Goal: Task Accomplishment & Management: Manage account settings

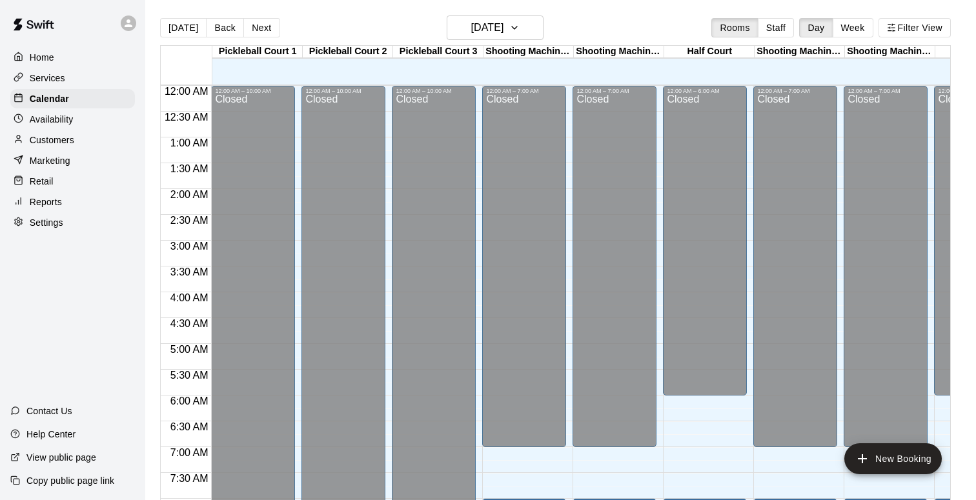
scroll to position [772, 0]
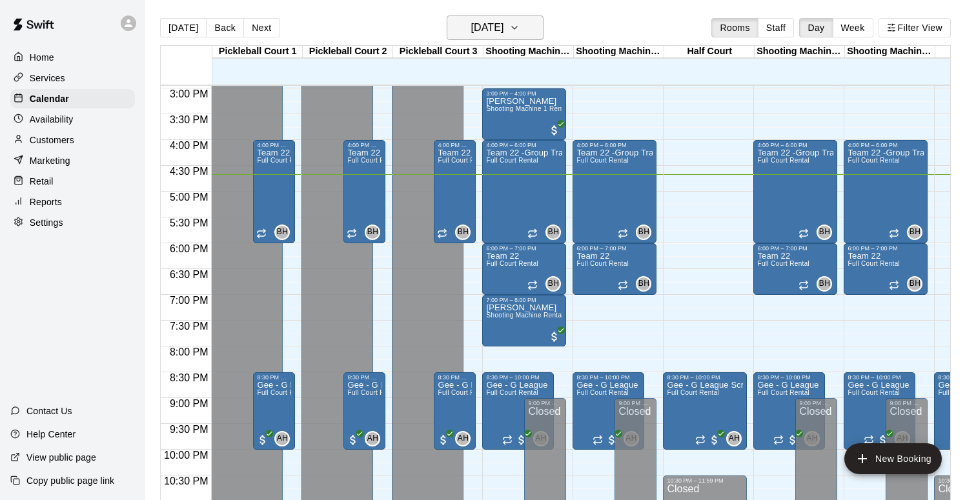
click at [520, 34] on icon "button" at bounding box center [515, 27] width 10 height 15
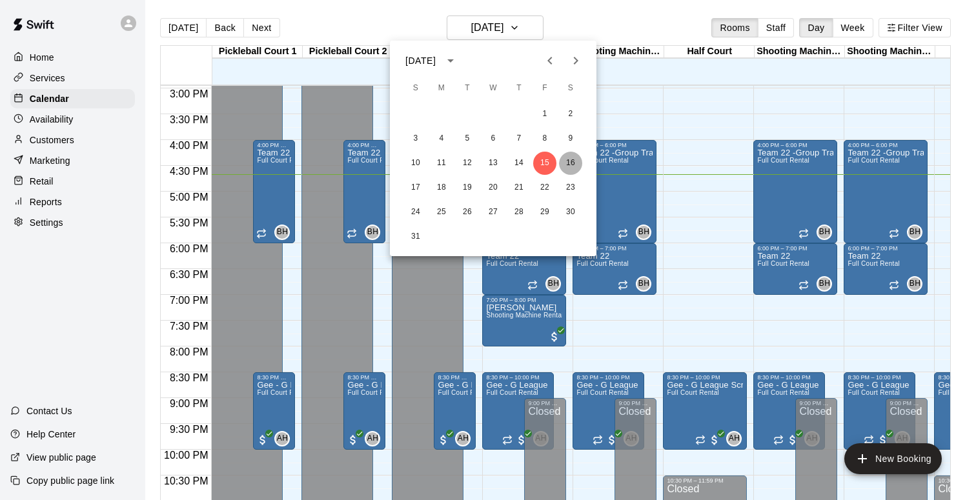
click at [572, 163] on button "16" at bounding box center [570, 163] width 23 height 23
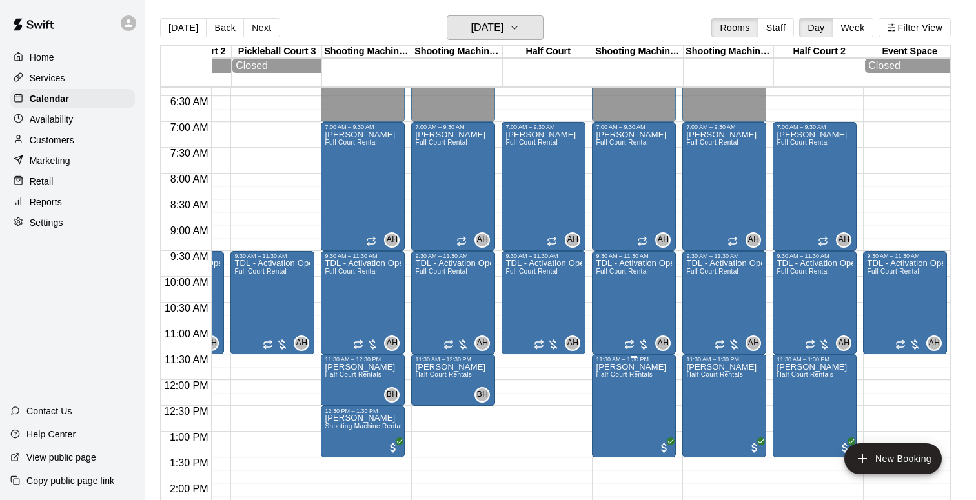
scroll to position [318, 161]
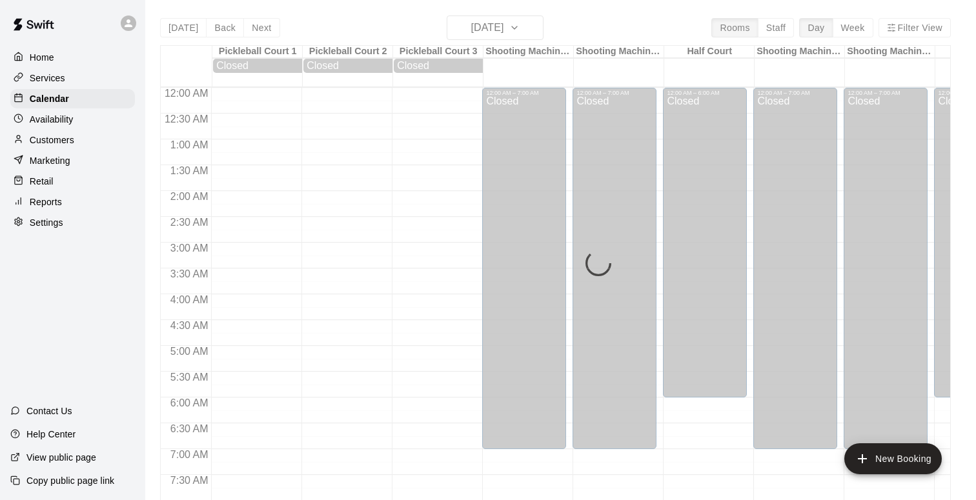
scroll to position [772, 0]
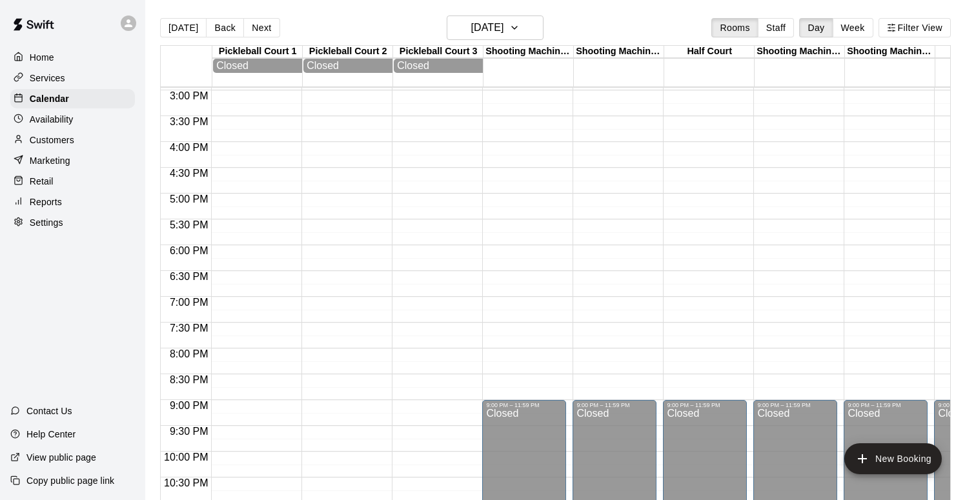
click at [847, 18] on button "Week" at bounding box center [853, 27] width 41 height 19
click at [849, 26] on div "Today Back Next Saturday Aug 16 Rooms Staff Day Week Filter View Pickleball Cou…" at bounding box center [555, 265] width 791 height 500
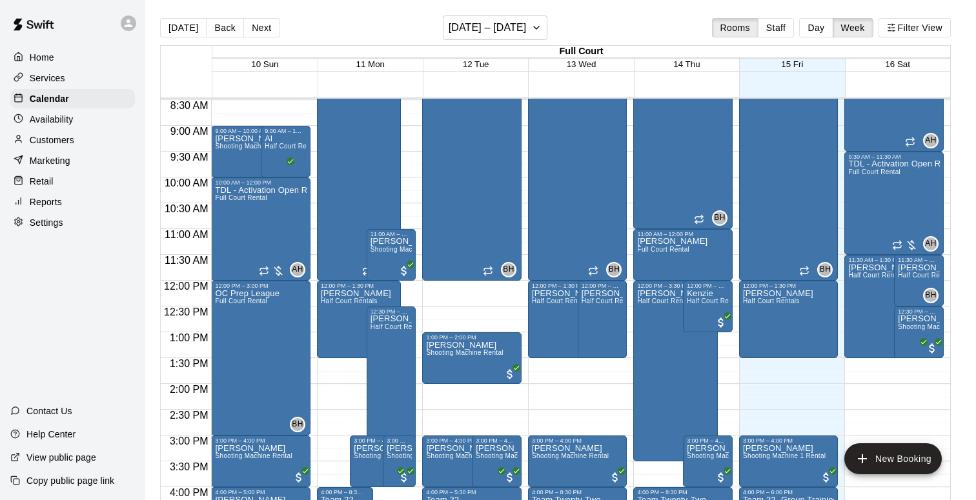
scroll to position [434, 0]
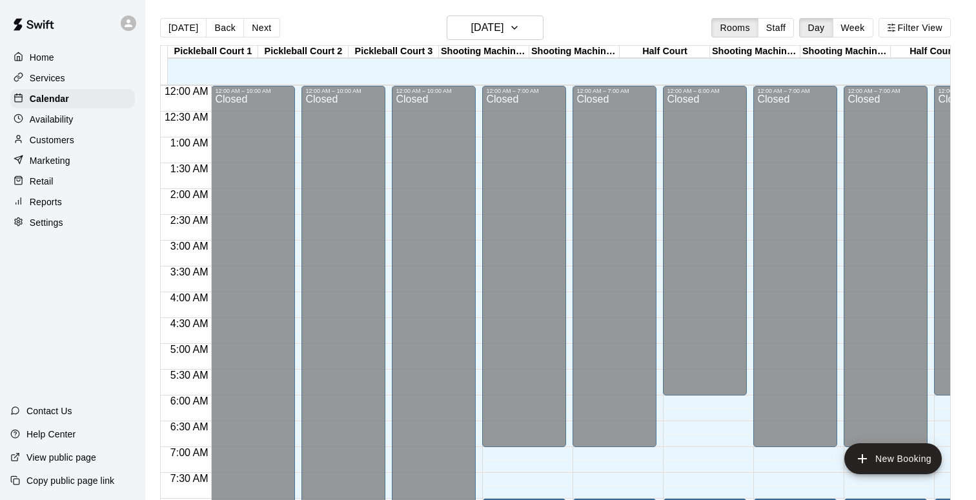
scroll to position [772, 0]
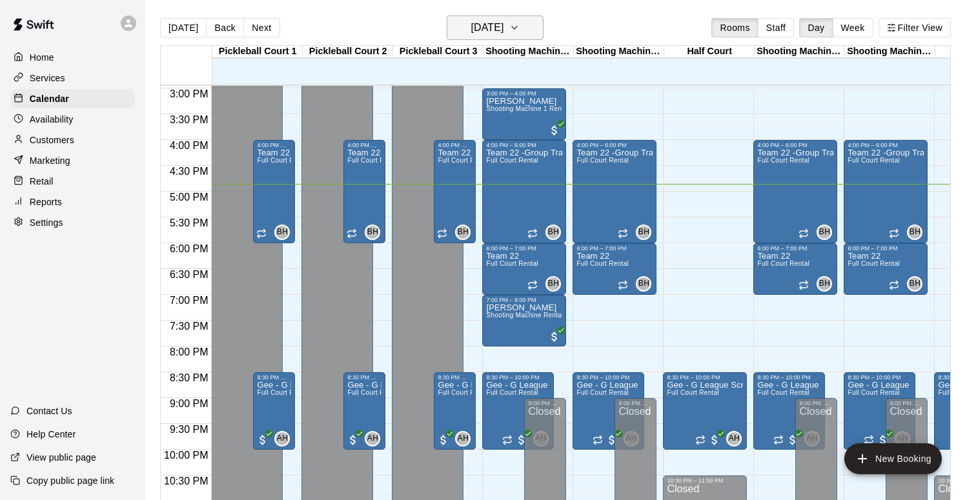
click at [520, 26] on icon "button" at bounding box center [515, 27] width 10 height 15
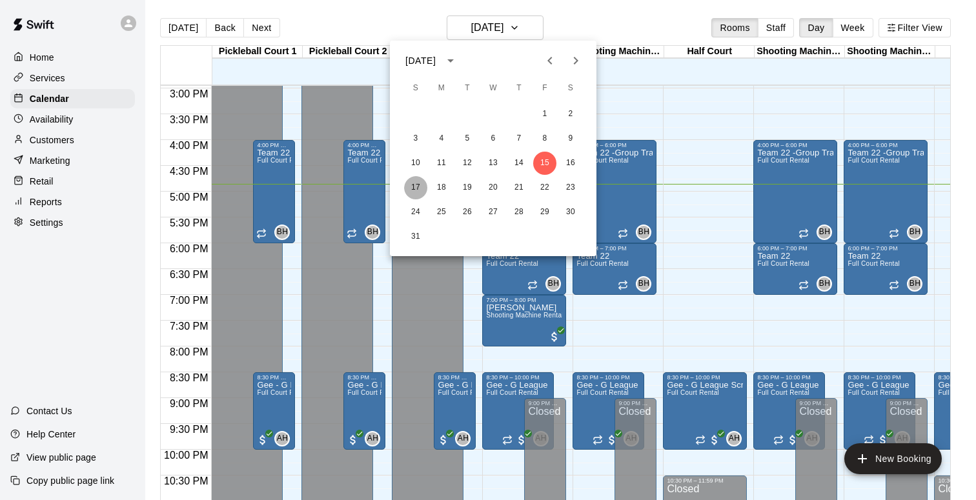
click at [421, 185] on button "17" at bounding box center [415, 187] width 23 height 23
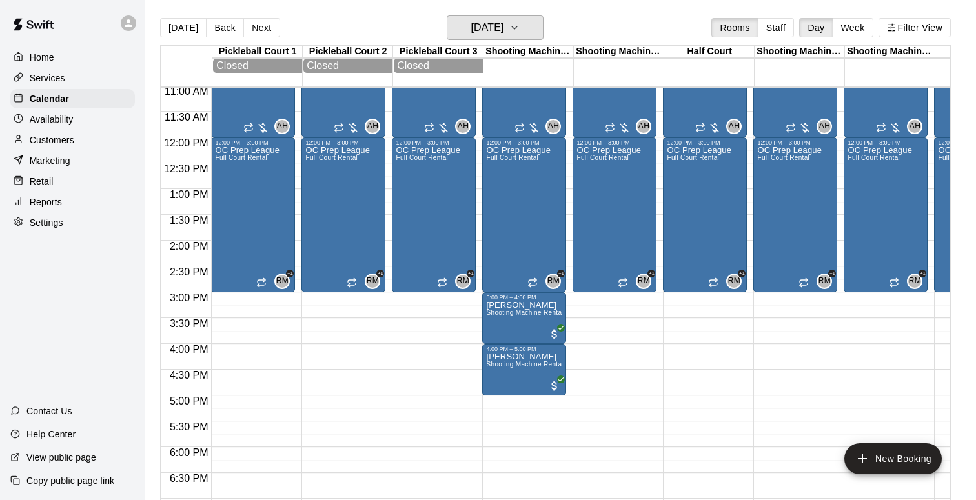
scroll to position [590, 0]
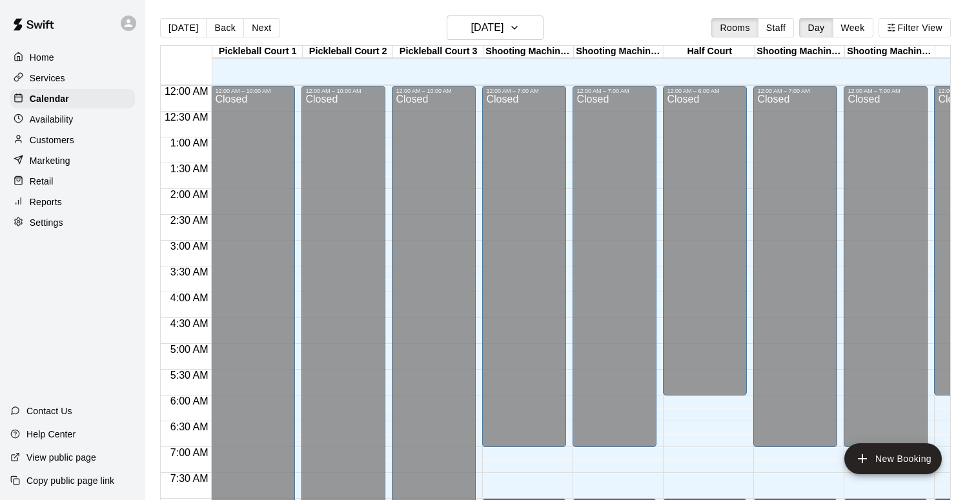
scroll to position [772, 0]
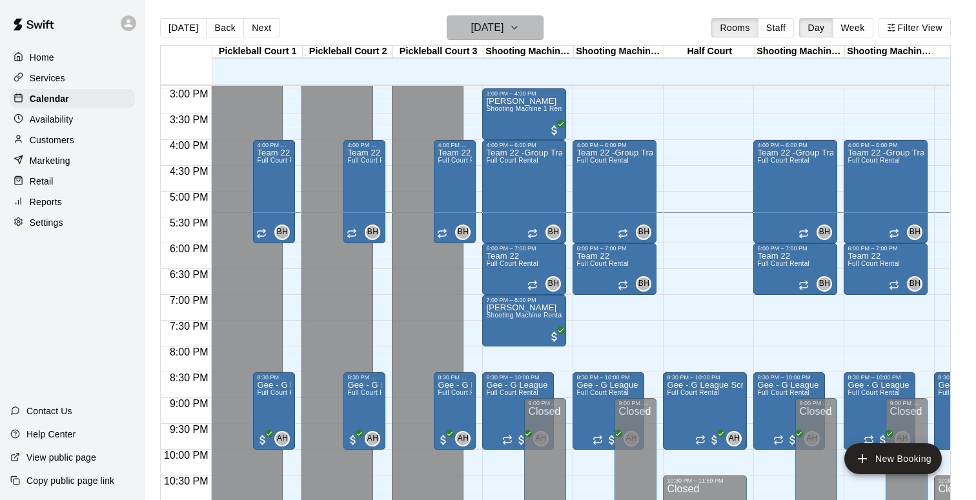
click at [522, 37] on button "[DATE]" at bounding box center [495, 27] width 97 height 25
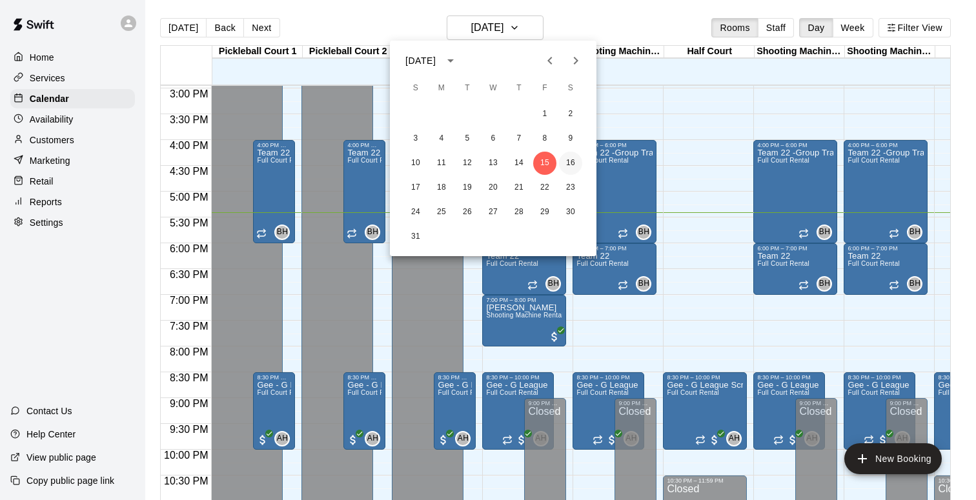
click at [572, 167] on button "16" at bounding box center [570, 163] width 23 height 23
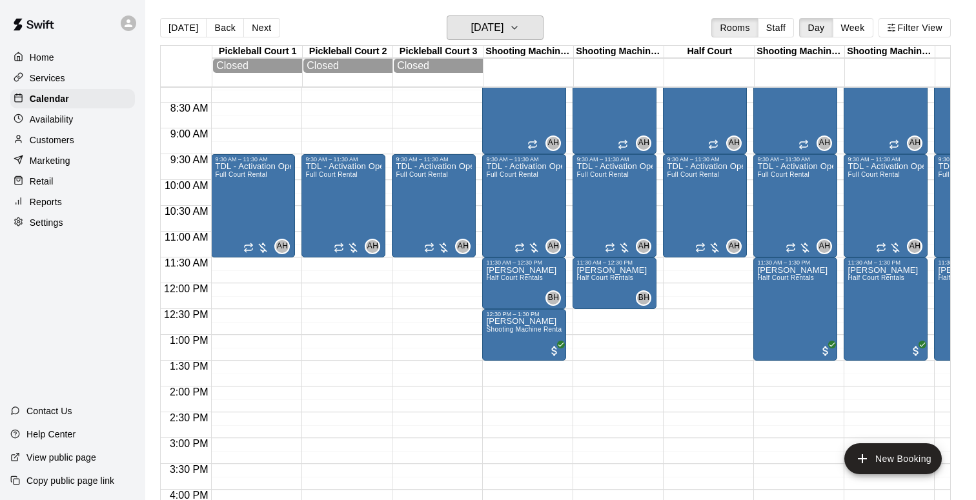
scroll to position [421, 0]
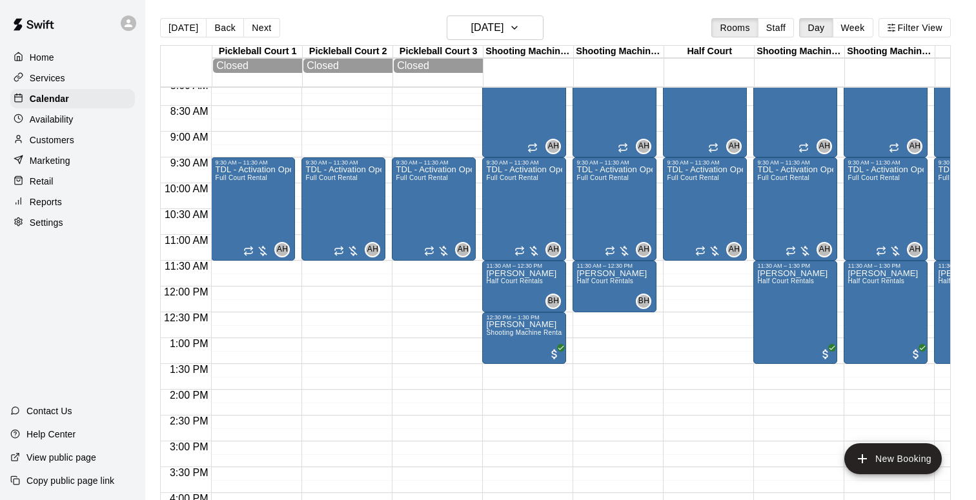
click at [543, 197] on div "TDL - Activation Open Runs Full Court Rental" at bounding box center [524, 416] width 76 height 500
click at [502, 243] on icon "delete" at bounding box center [499, 242] width 9 height 12
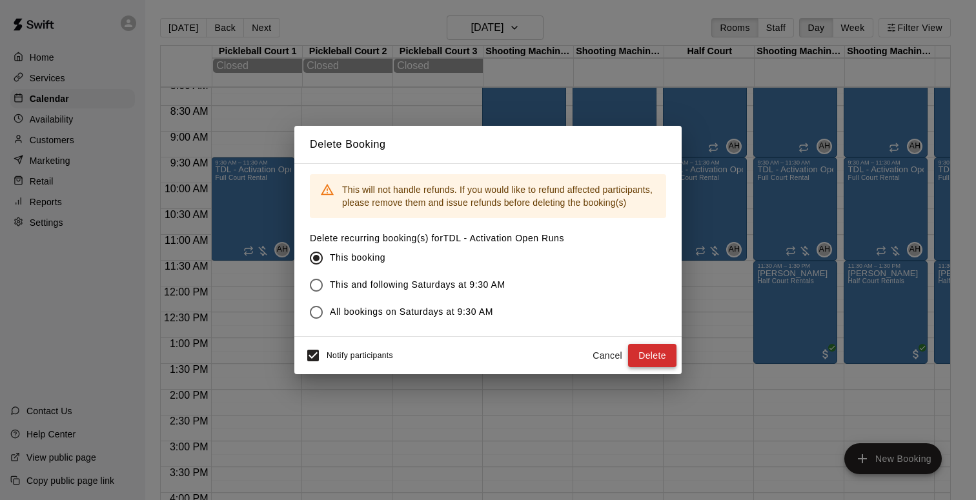
click at [668, 353] on button "Delete" at bounding box center [652, 356] width 48 height 24
